Goal: Transaction & Acquisition: Purchase product/service

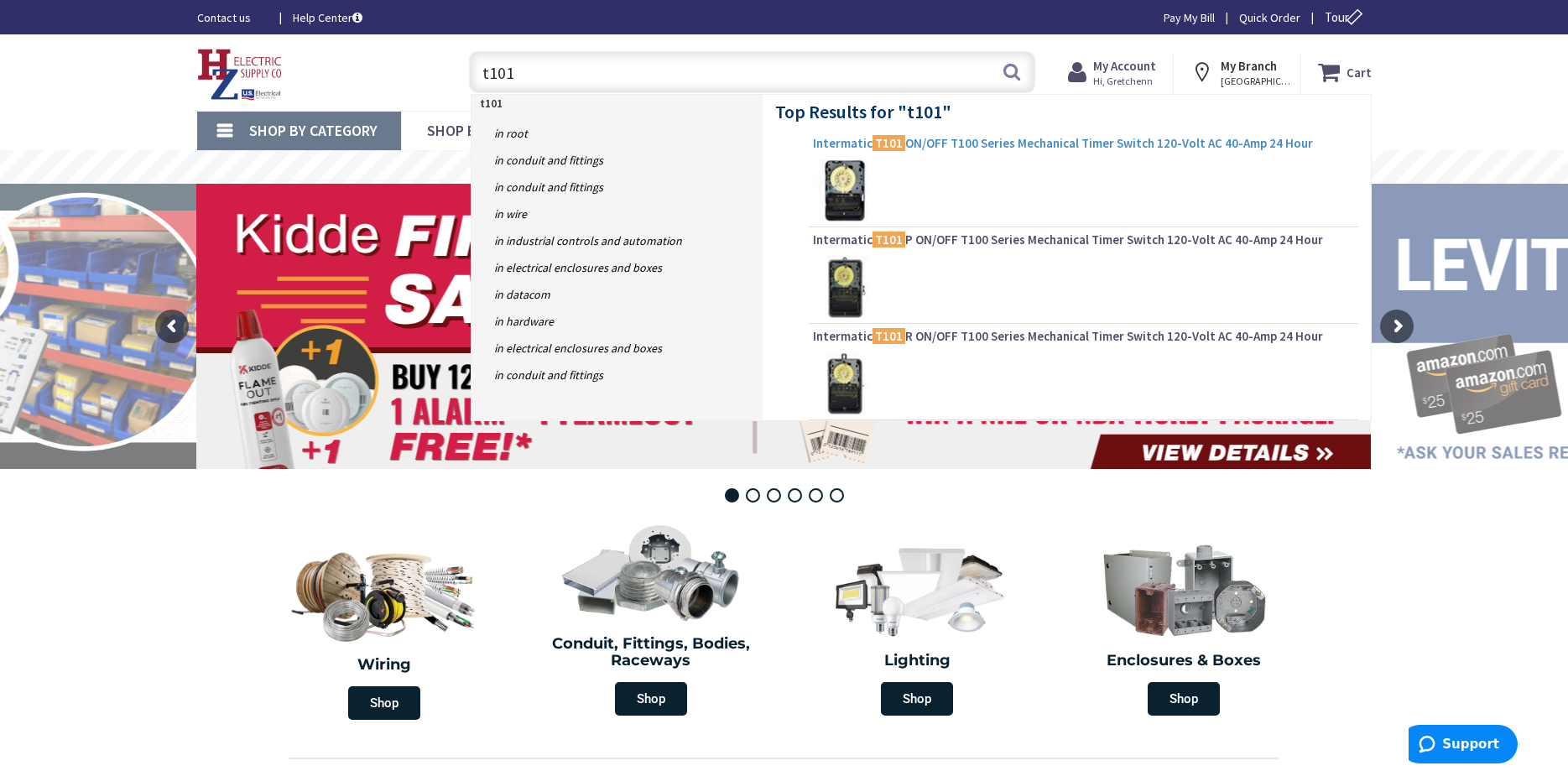
type input "t101"
click at [1040, 136] on span "Intermatic T101 ON/OFF T100 Series Mechanical Timer Switch 120-Volt AC 40-Amp 2…" at bounding box center [1083, 143] width 541 height 17
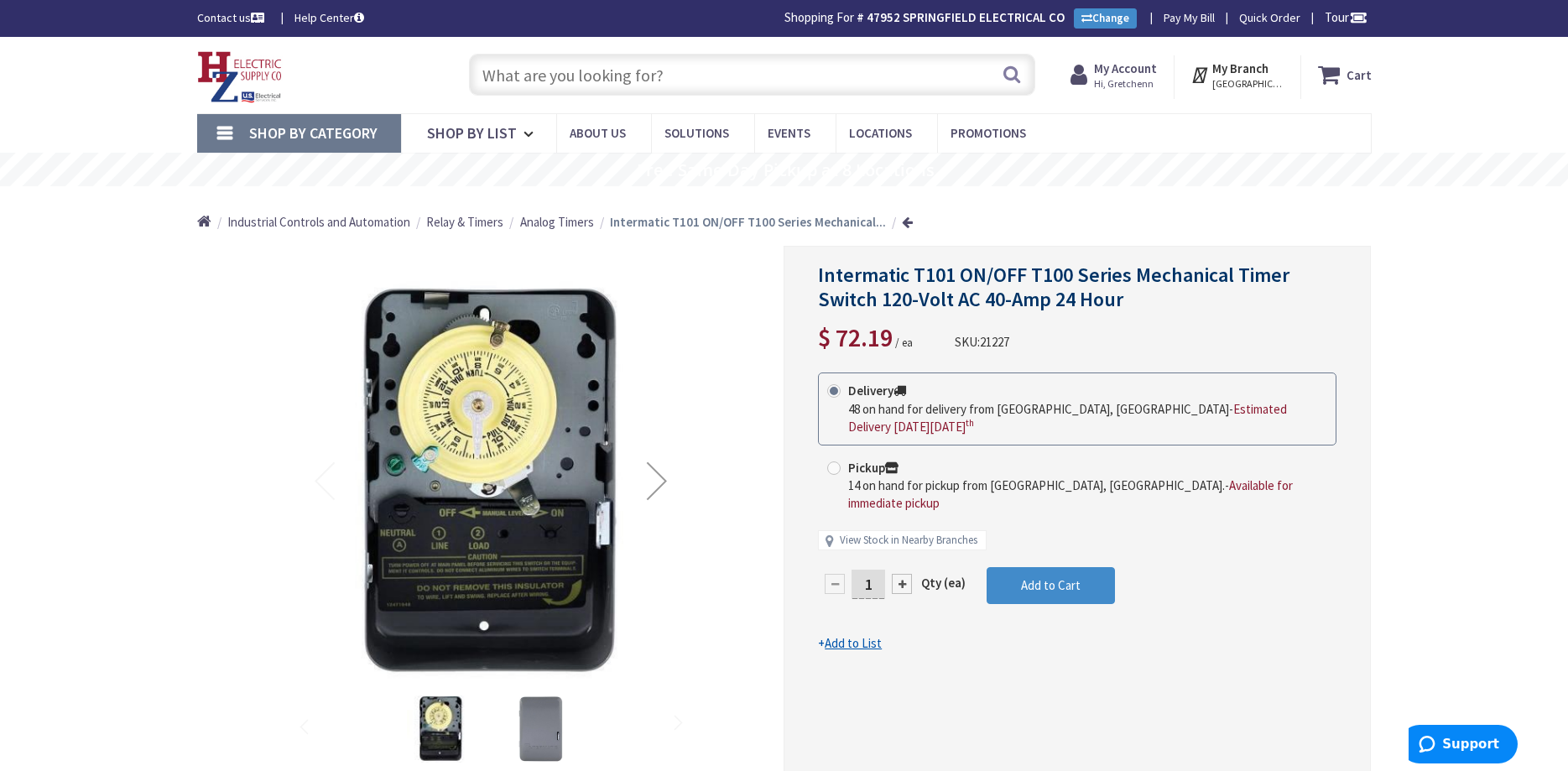
click at [839, 462] on span at bounding box center [834, 469] width 14 height 14
click at [839, 463] on input "Pickup 14 on hand for pickup from Springfield, MA. - Available for immediate pi…" at bounding box center [836, 468] width 11 height 11
radio input "true"
click at [1036, 577] on span "Add to Cart" at bounding box center [1050, 585] width 59 height 16
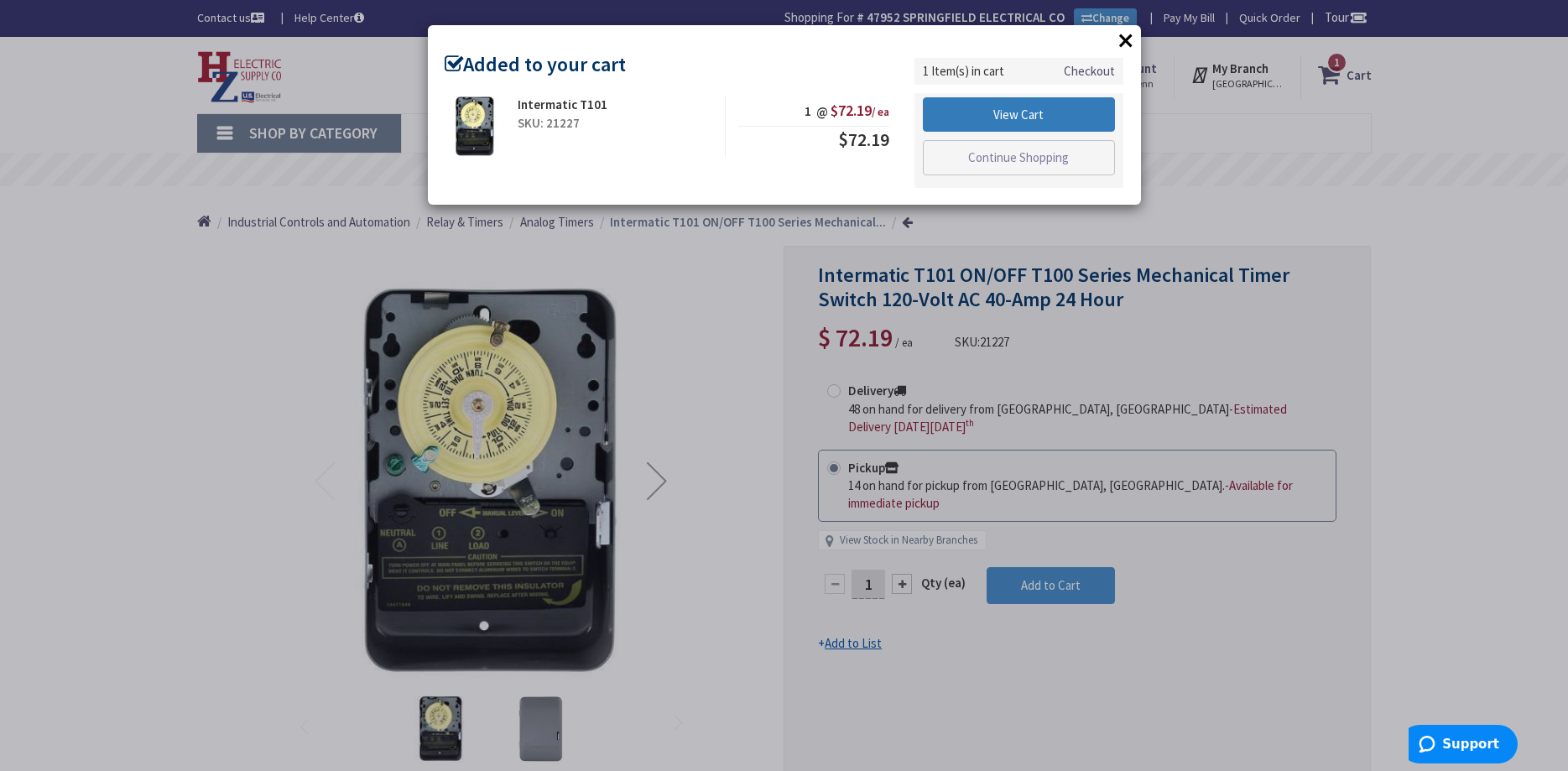
click at [1045, 112] on link "View Cart" at bounding box center [1019, 115] width 193 height 36
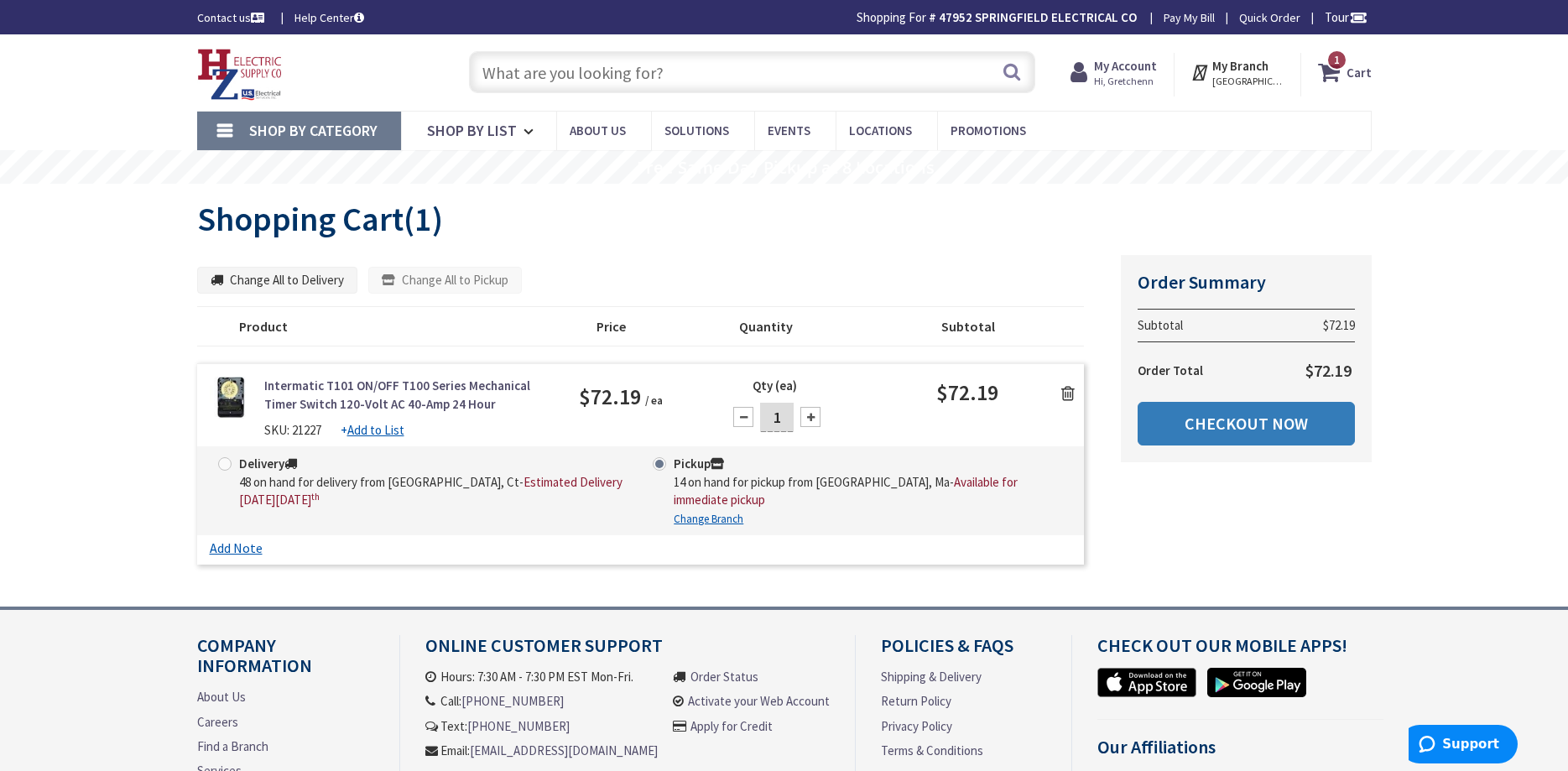
click at [1198, 418] on link "Checkout Now" at bounding box center [1246, 423] width 217 height 43
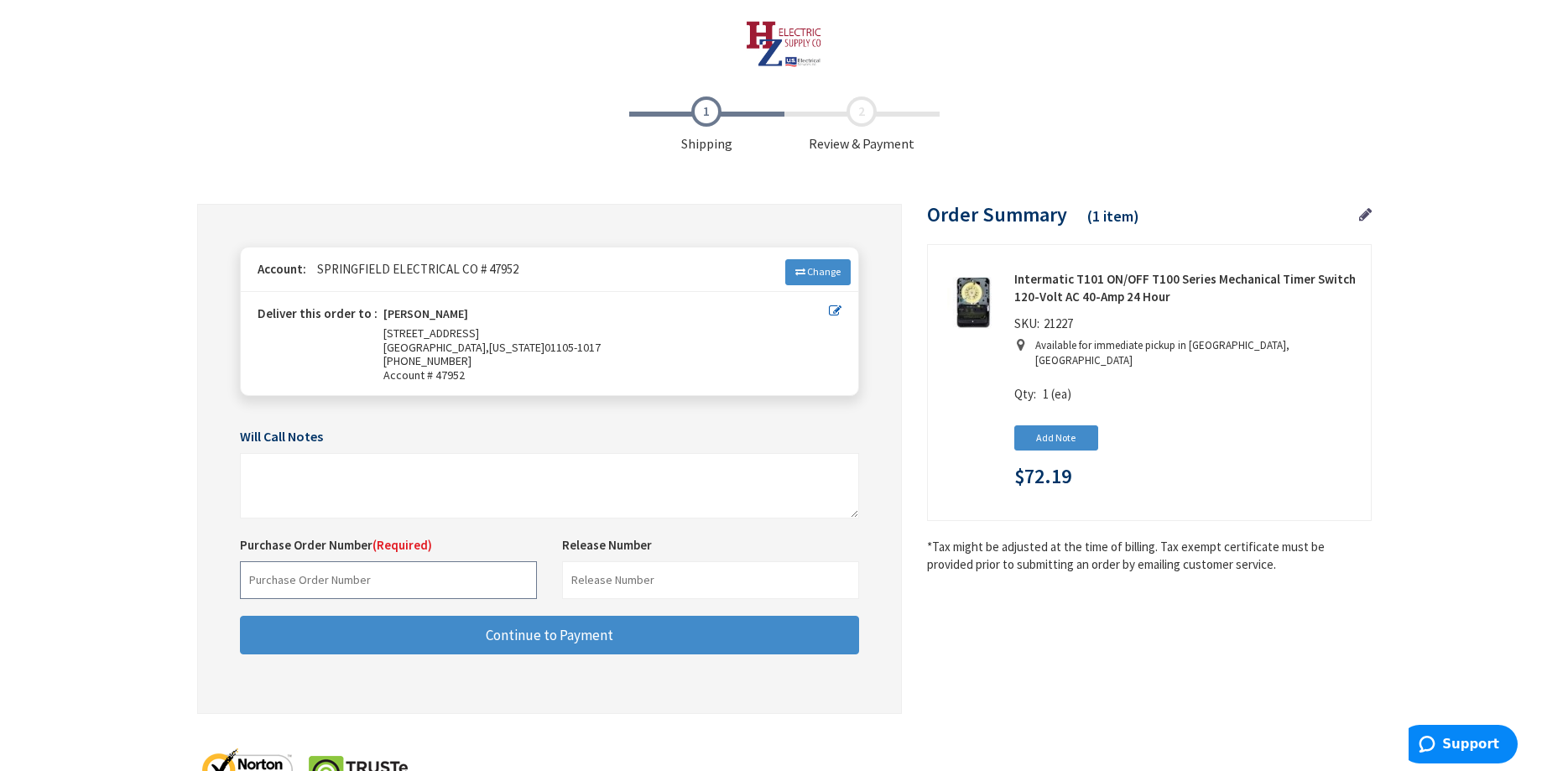
click at [287, 582] on input "text" at bounding box center [388, 580] width 297 height 38
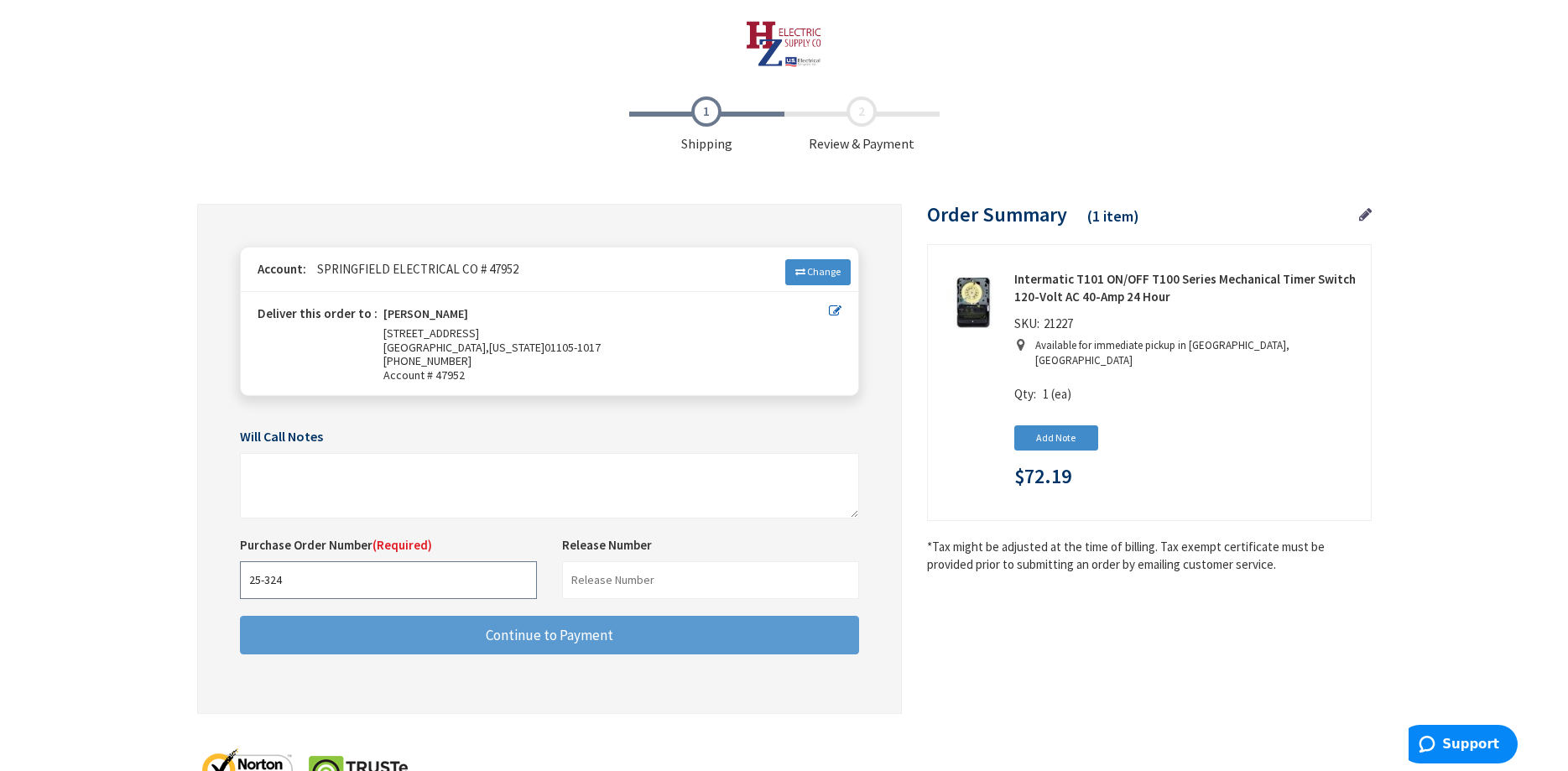
type input "25-324"
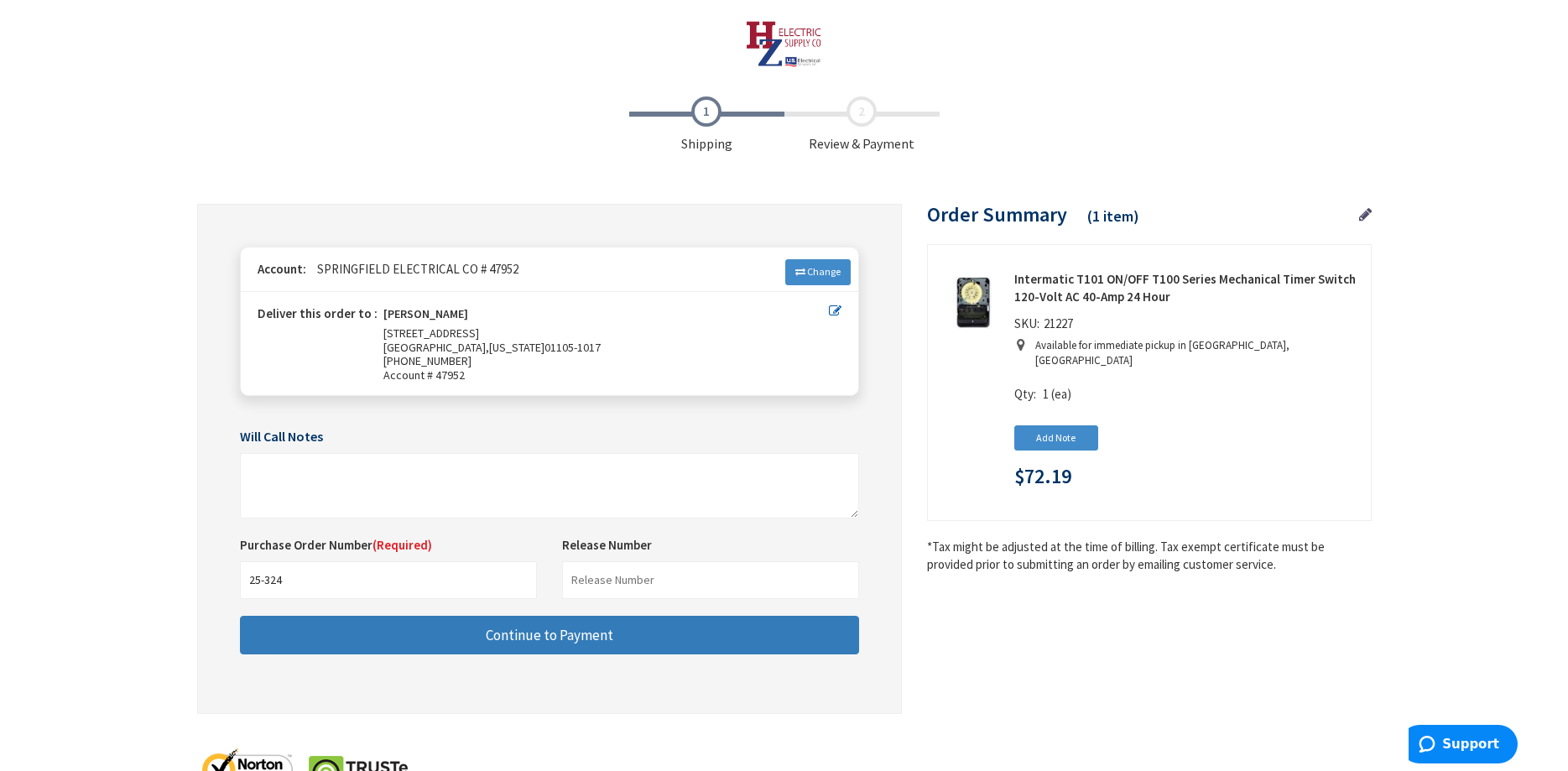
click at [535, 640] on span "Continue to Payment" at bounding box center [549, 635] width 128 height 19
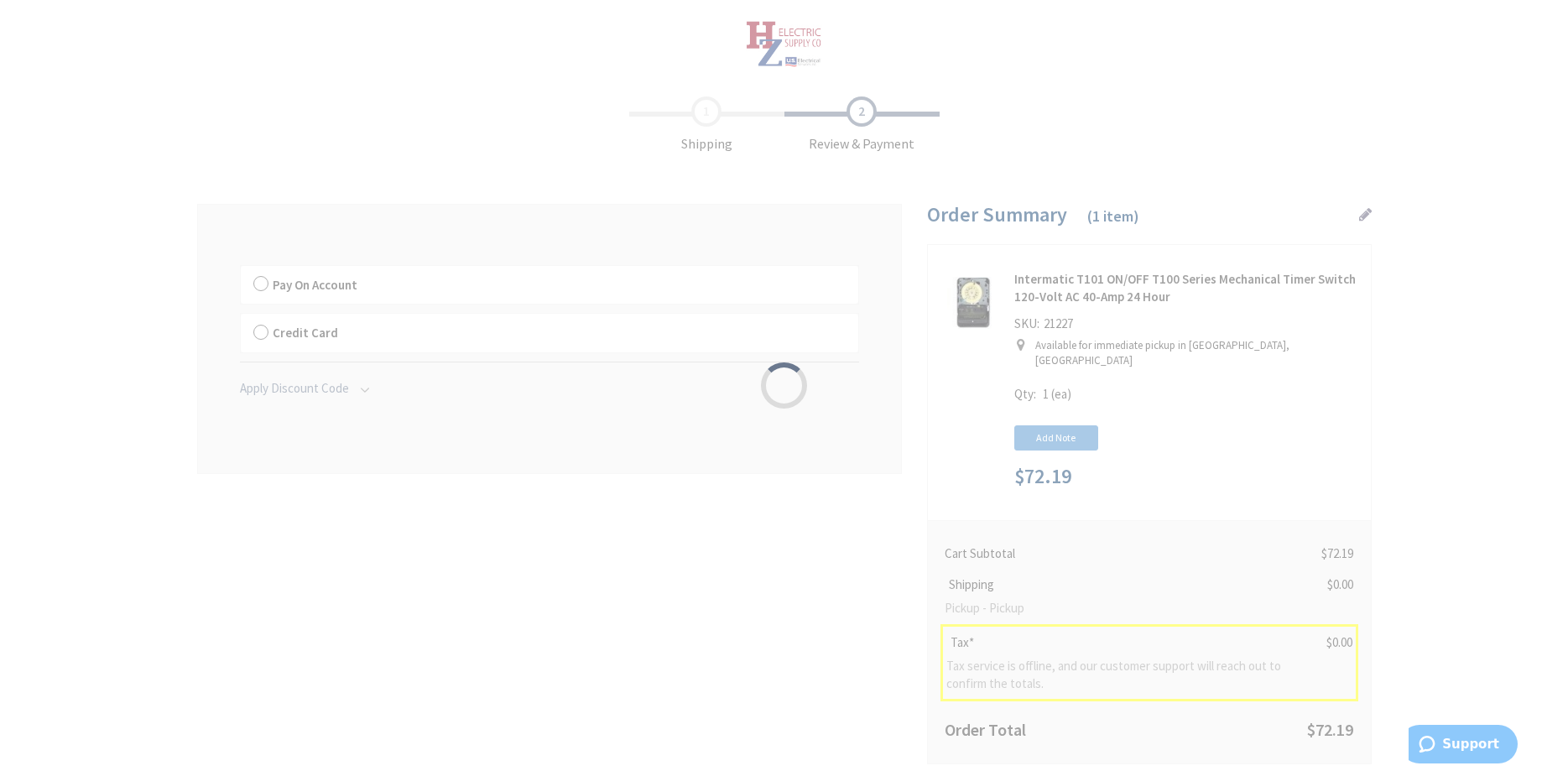
click at [258, 284] on div "Please wait..." at bounding box center [784, 386] width 1568 height 771
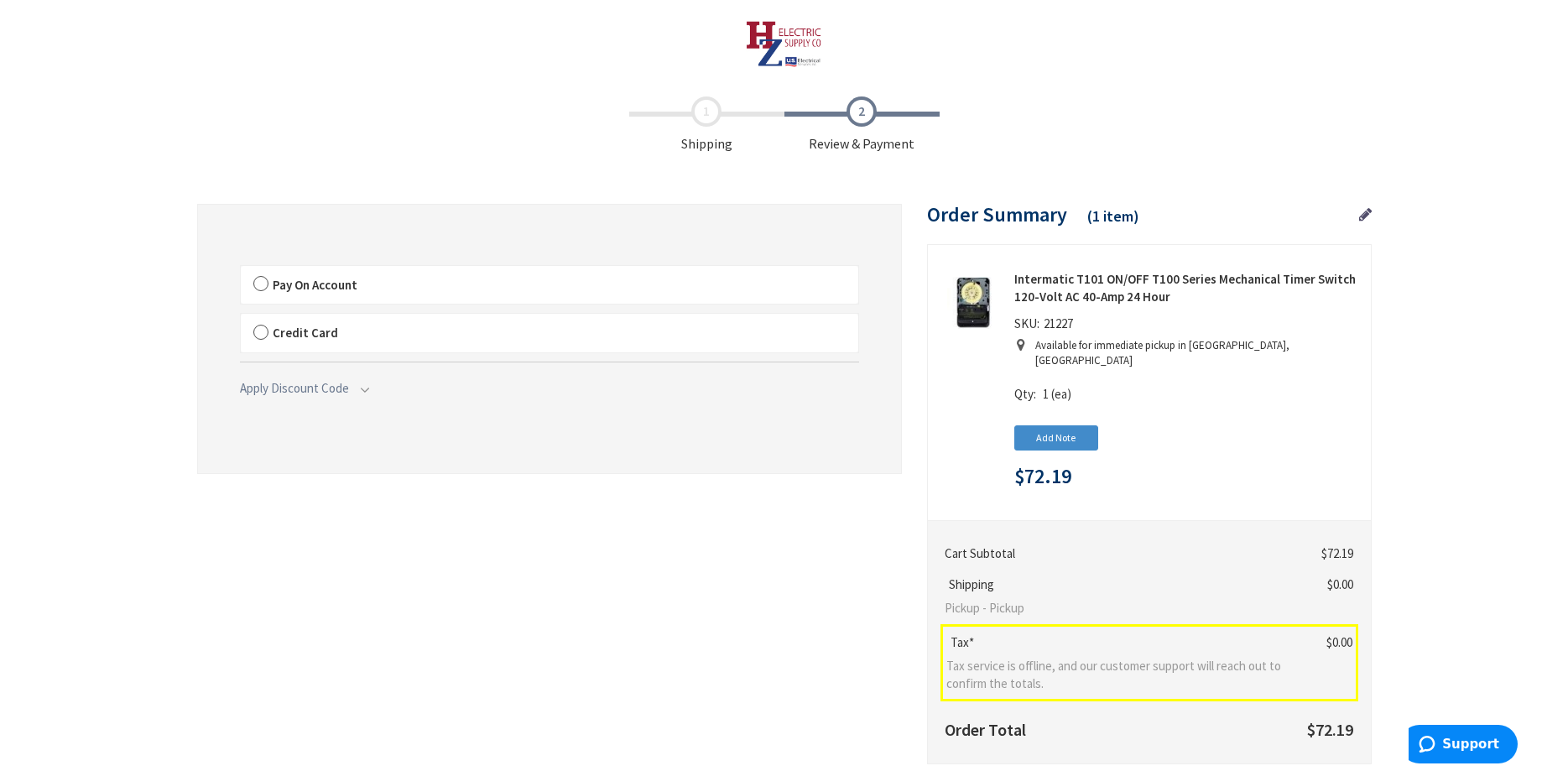
click at [258, 284] on label "Pay On Account" at bounding box center [549, 286] width 618 height 39
click at [241, 269] on input "Pay On Account" at bounding box center [241, 269] width 0 height 0
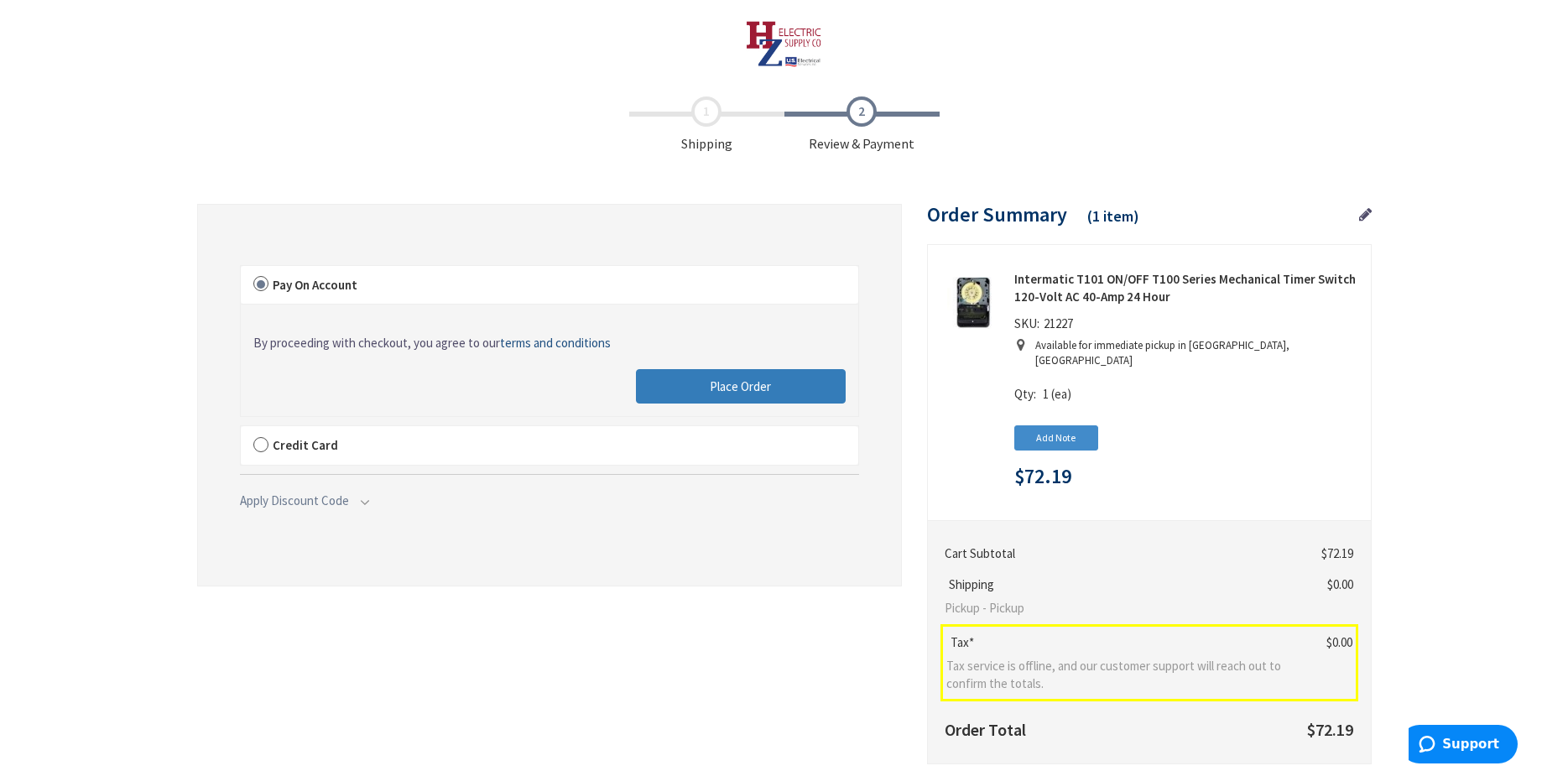
click at [695, 392] on button "Place Order" at bounding box center [741, 387] width 210 height 36
